Goal: Find specific page/section: Find specific page/section

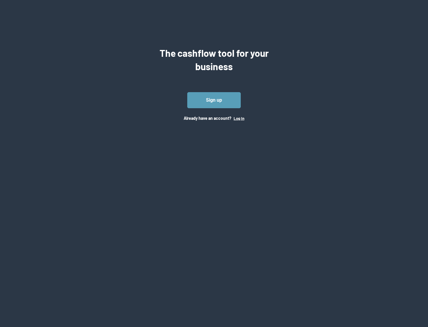
click at [239, 118] on button "Log In" at bounding box center [239, 118] width 11 height 5
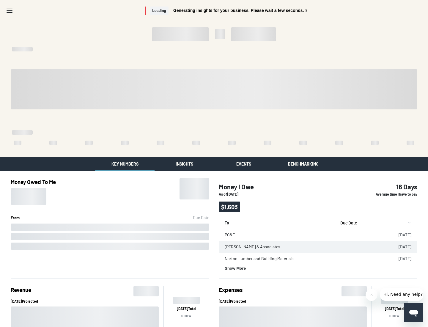
scroll to position [1, 0]
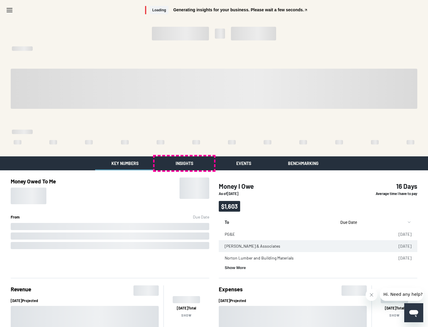
click at [184, 163] on button "Insights" at bounding box center [184, 163] width 59 height 14
